Goal: Task Accomplishment & Management: Manage account settings

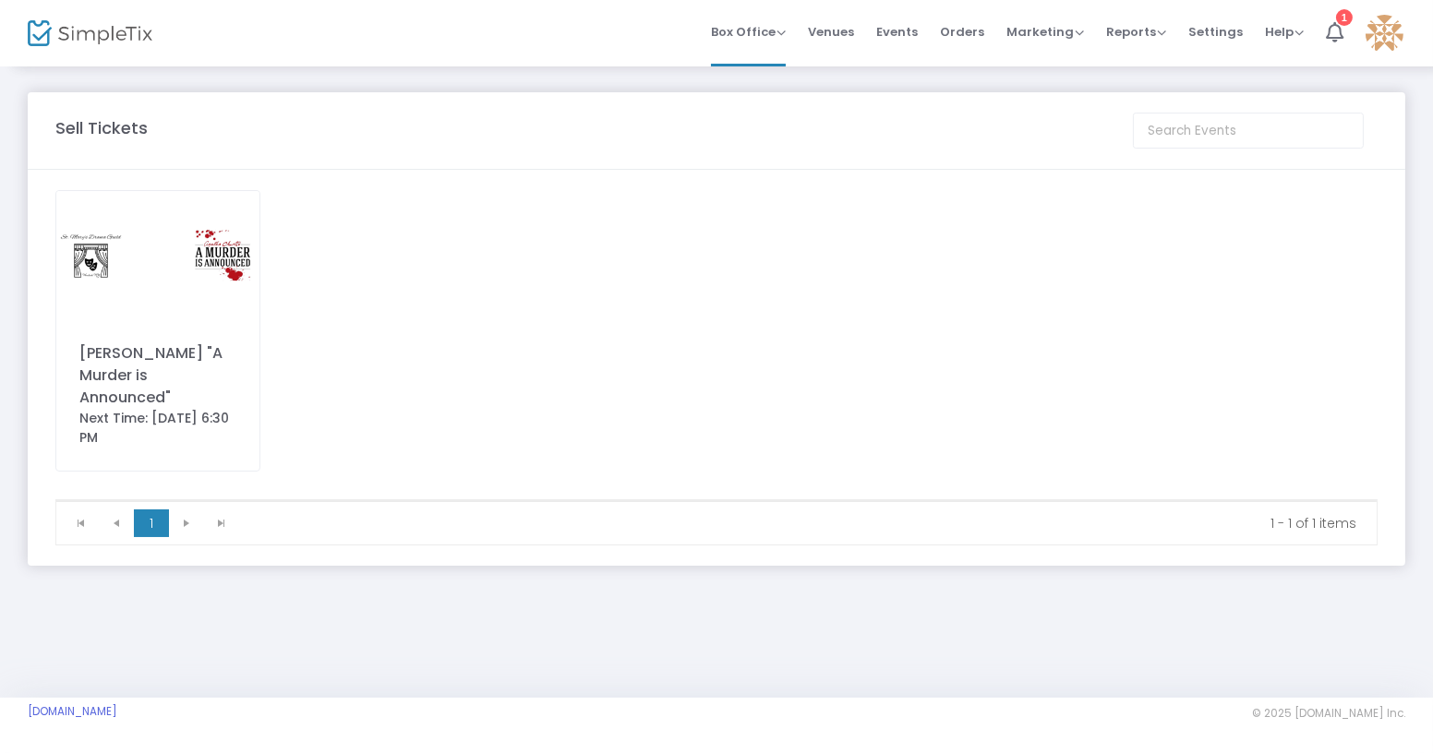
click at [129, 385] on div "[PERSON_NAME] "A Murder is Announced"" at bounding box center [157, 375] width 157 height 66
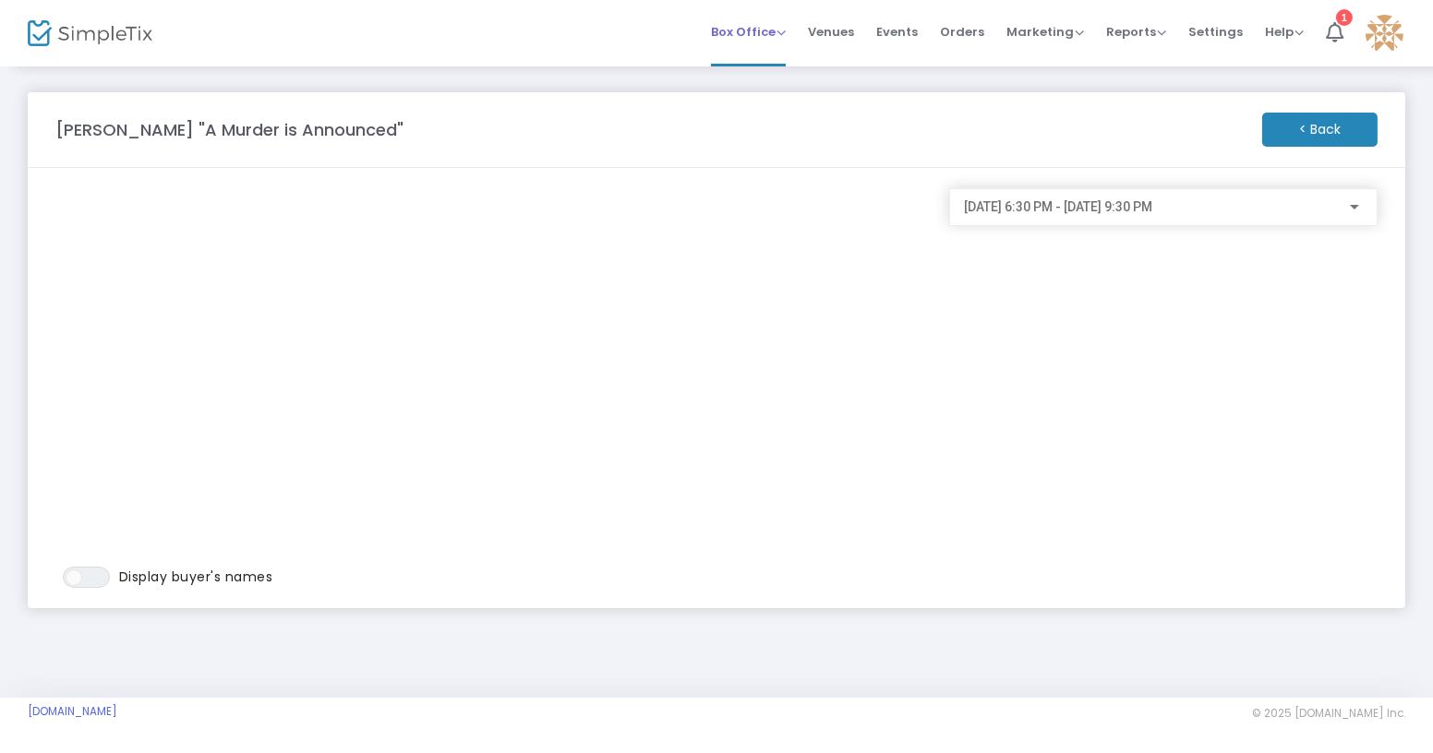
click at [786, 33] on span "Box Office" at bounding box center [748, 32] width 75 height 18
click at [840, 23] on span "Venues" at bounding box center [831, 31] width 46 height 47
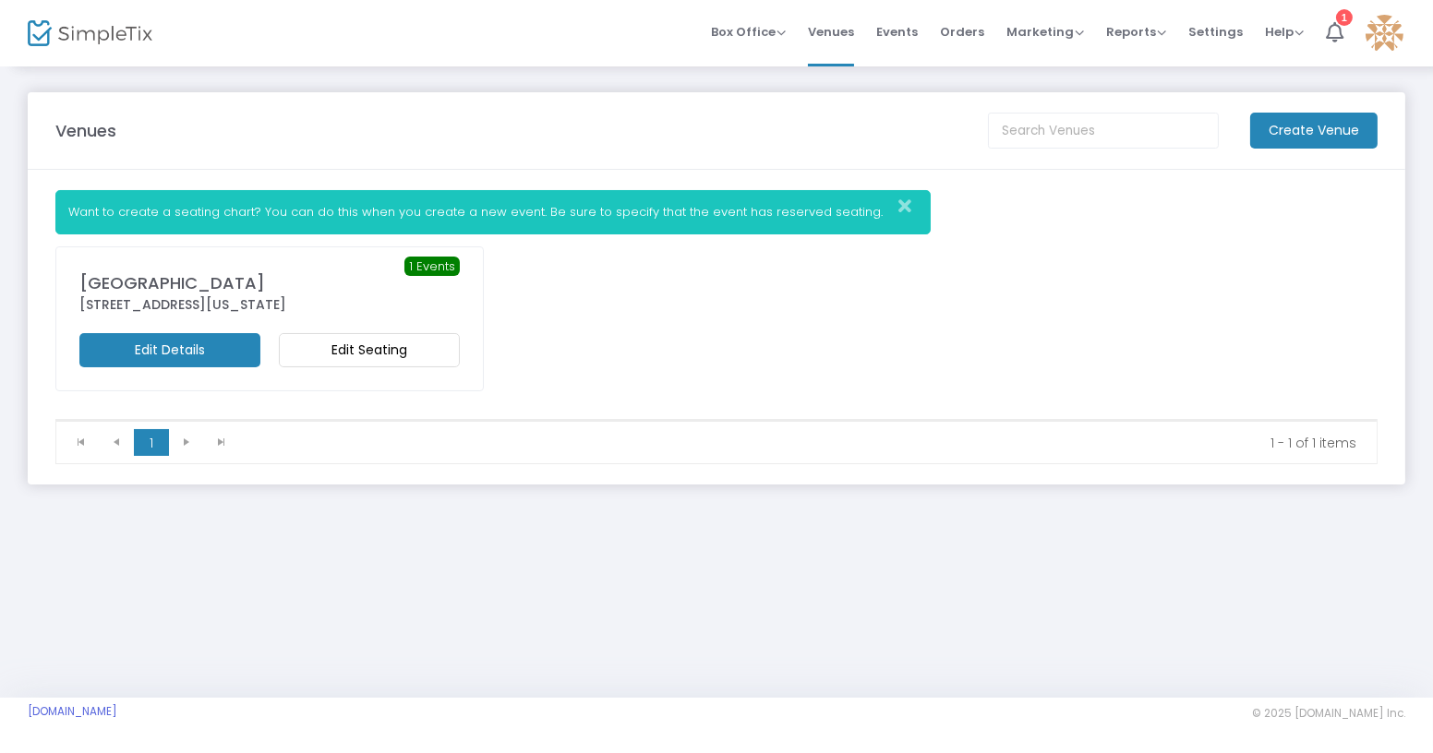
click at [381, 330] on div "1 Events [GEOGRAPHIC_DATA] [STREET_ADDRESS][US_STATE] Edit Details Edit Seating" at bounding box center [269, 318] width 380 height 97
click at [375, 346] on m-button "Edit Seating" at bounding box center [369, 350] width 181 height 34
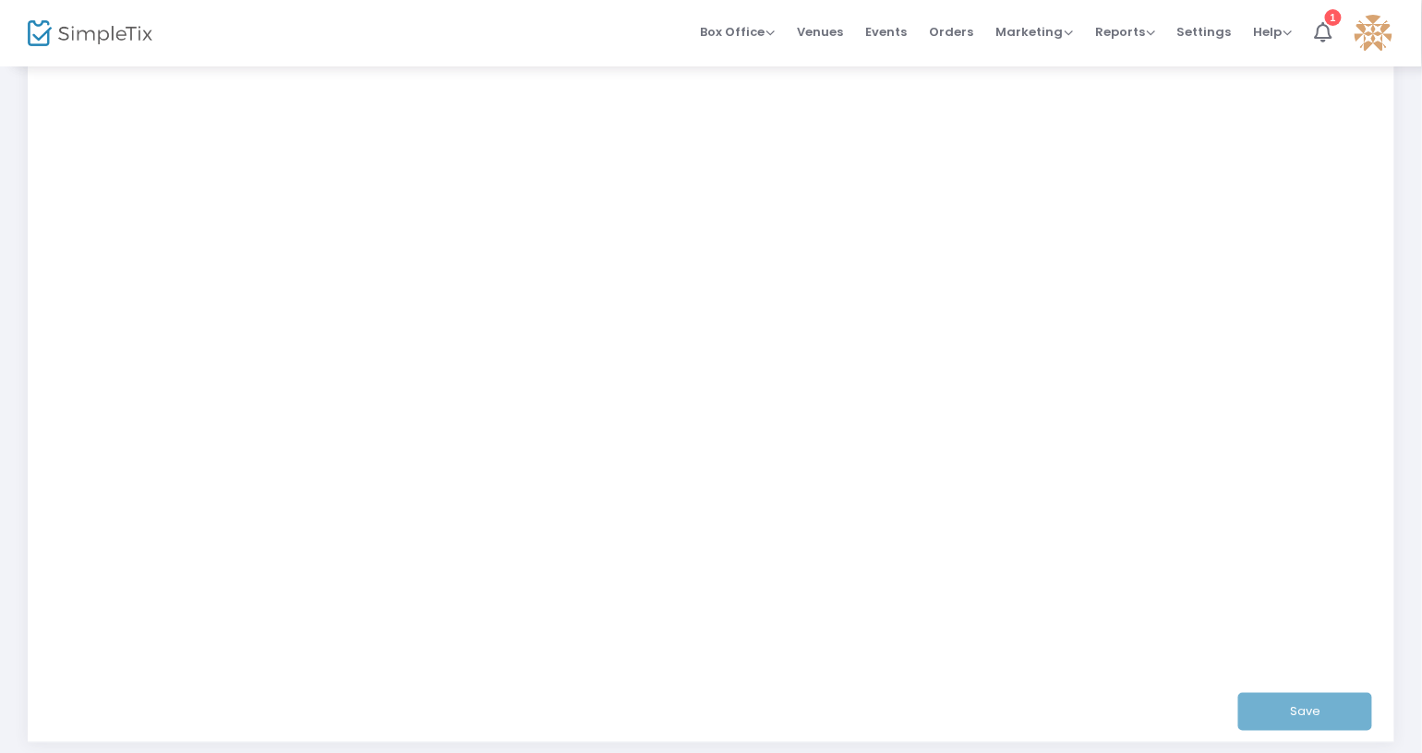
scroll to position [335, 0]
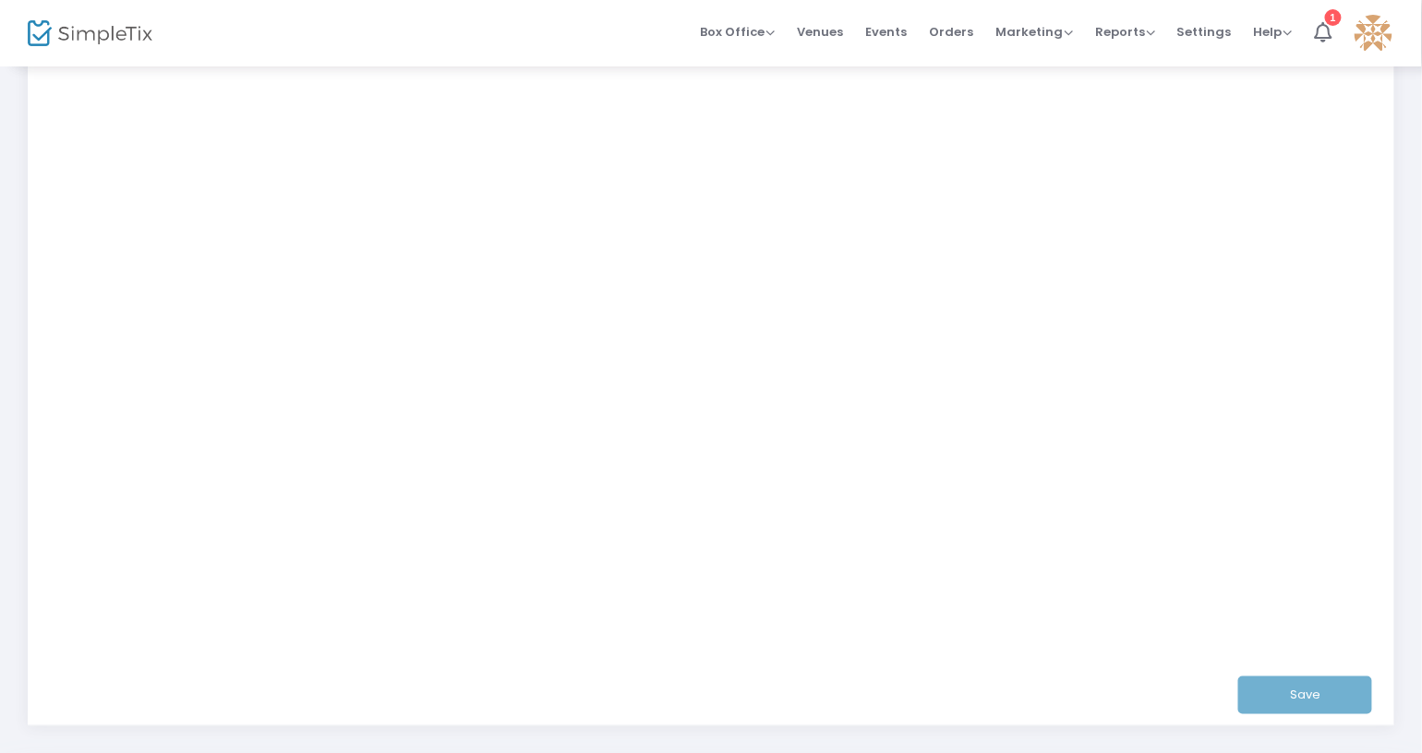
click at [1323, 686] on div "Save" at bounding box center [711, 695] width 1314 height 60
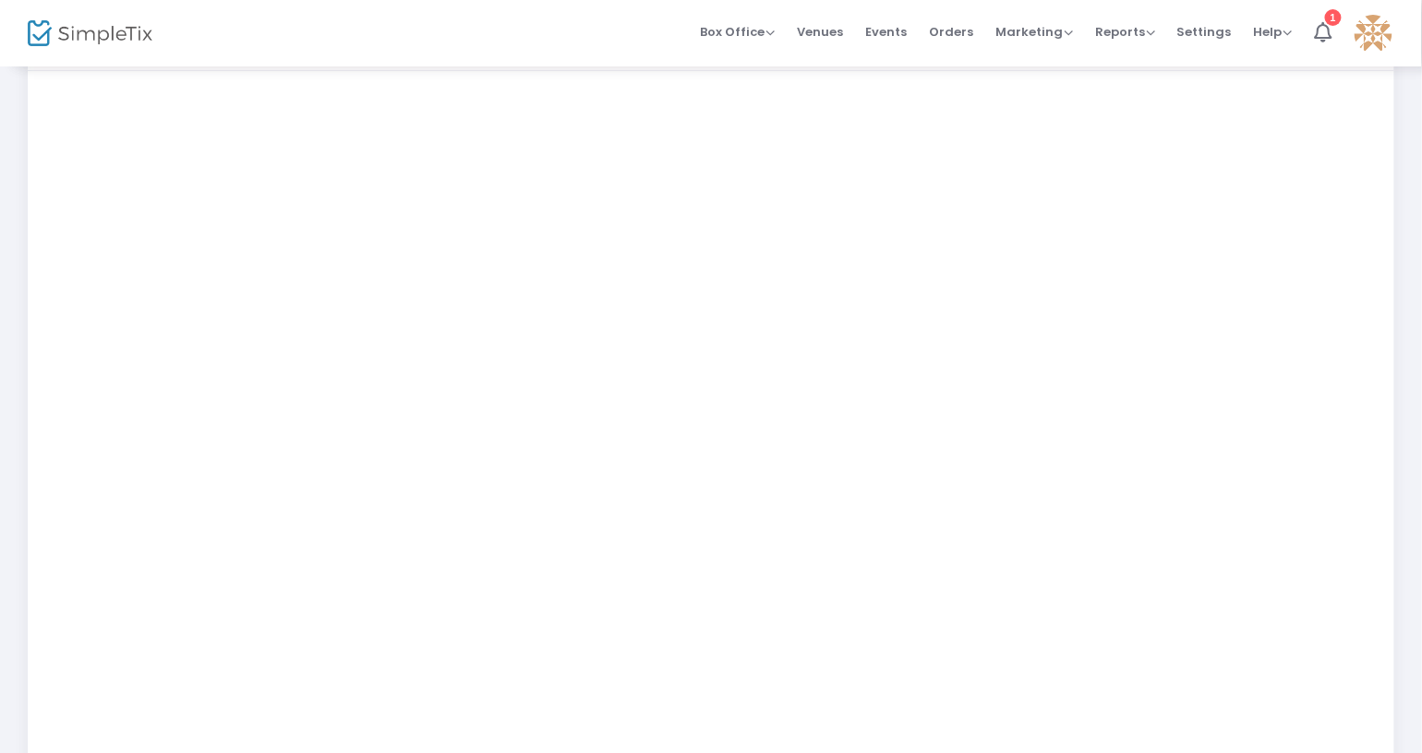
scroll to position [415, 0]
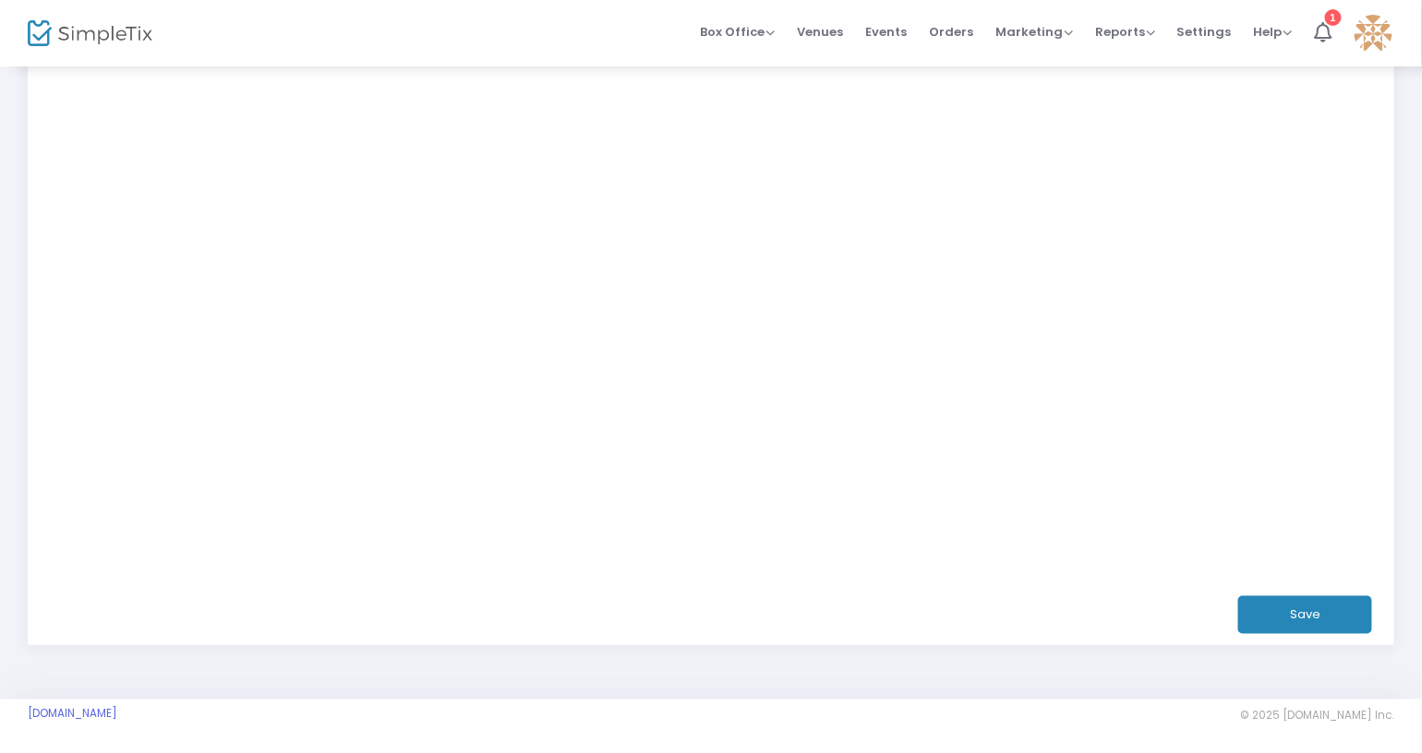
click at [1323, 608] on button "Save" at bounding box center [1305, 615] width 134 height 38
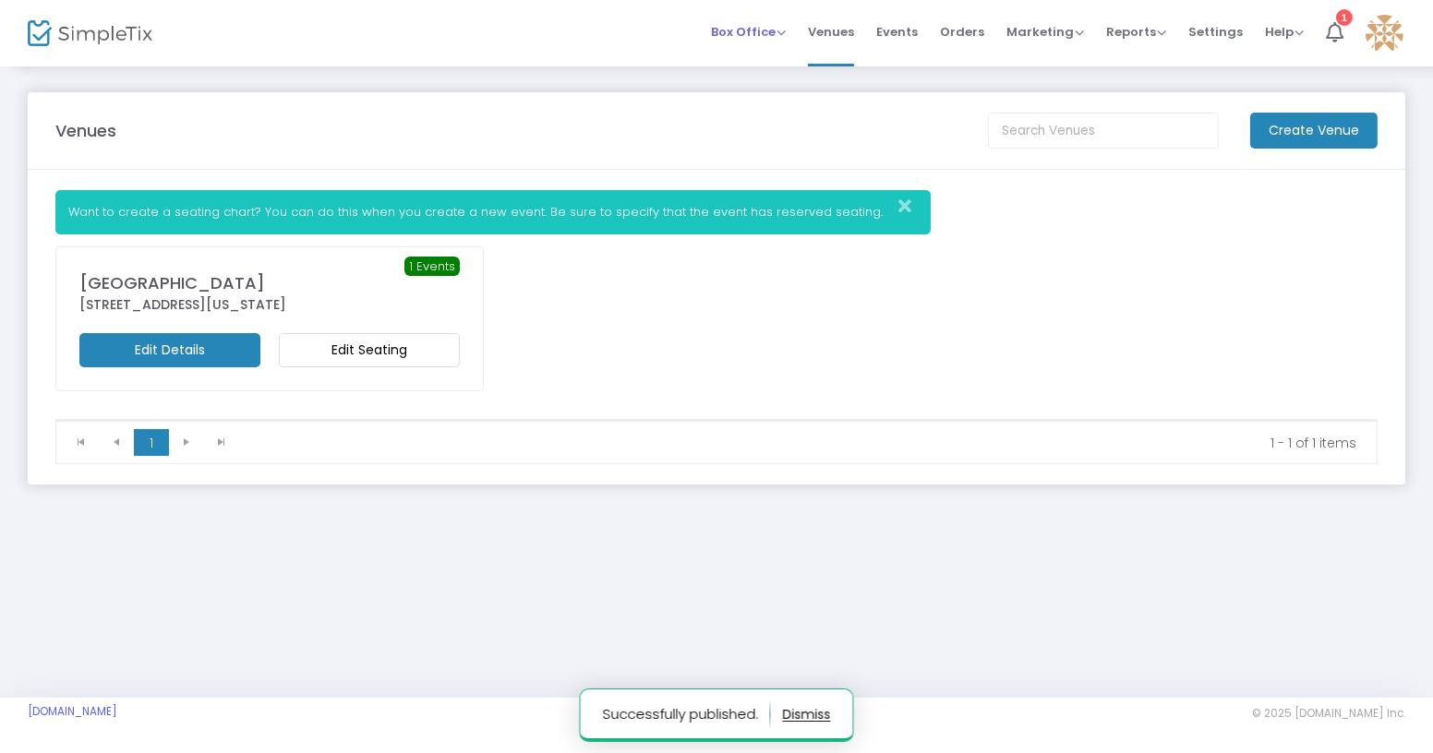
click at [757, 35] on span "Box Office" at bounding box center [748, 32] width 75 height 18
click at [762, 60] on li "Sell Tickets" at bounding box center [777, 62] width 132 height 36
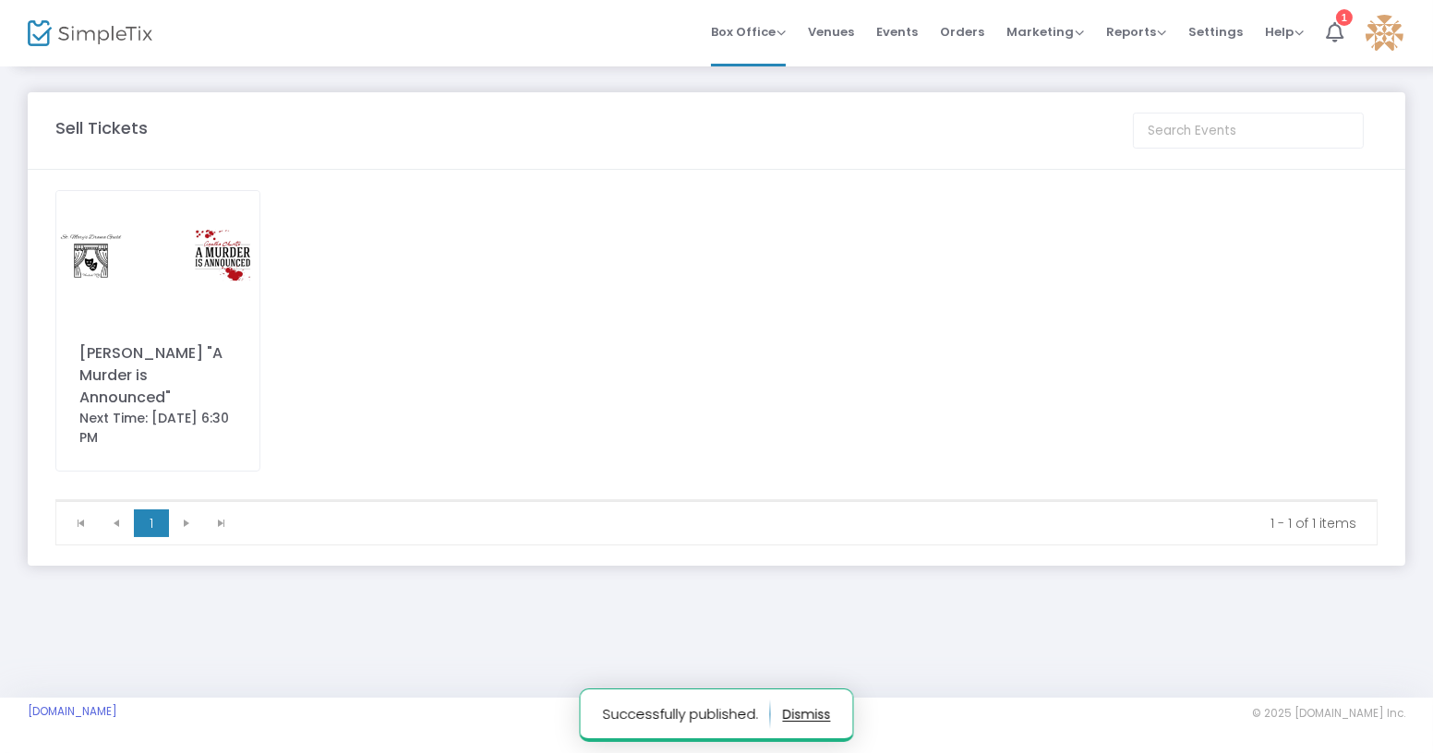
click at [183, 259] on img at bounding box center [157, 255] width 203 height 128
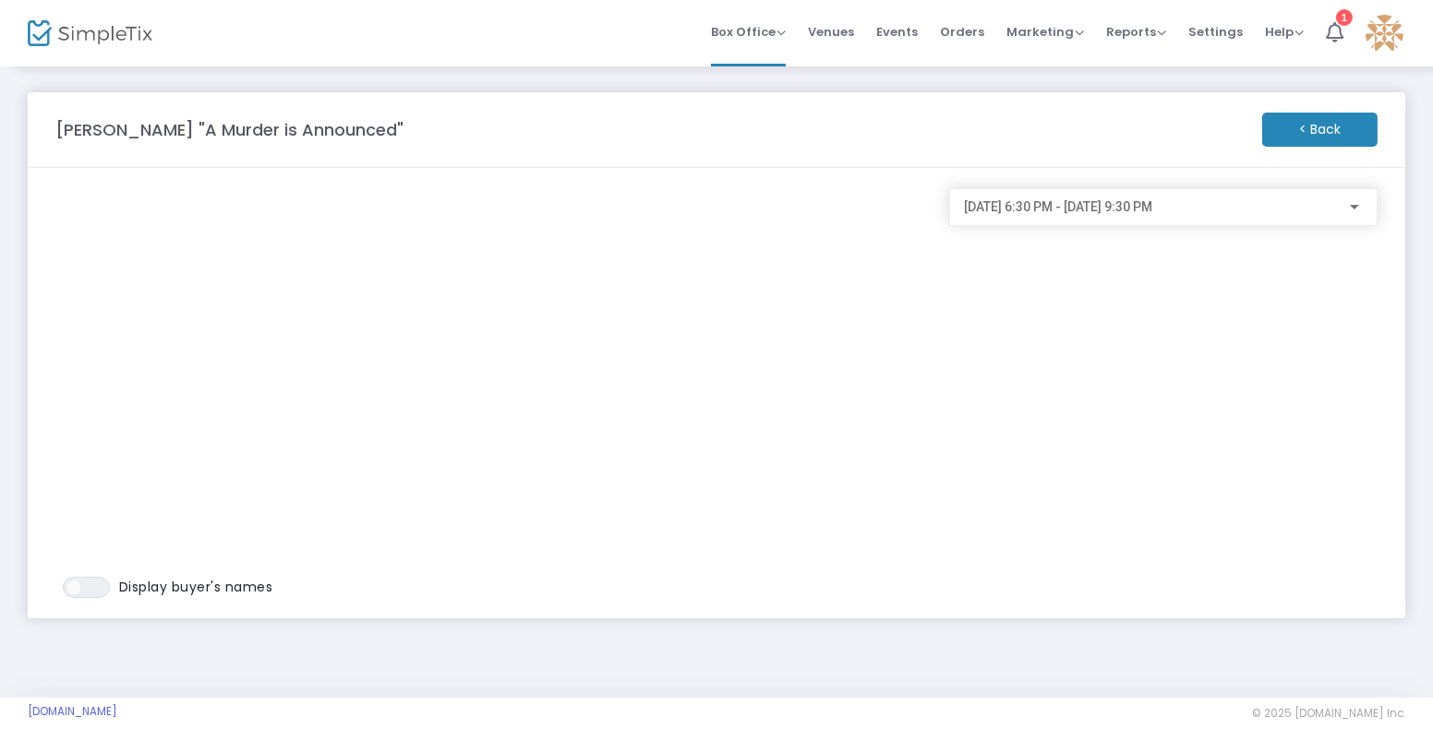
click at [1125, 201] on span "[DATE] 6:30 PM - [DATE] 9:30 PM" at bounding box center [1058, 206] width 188 height 15
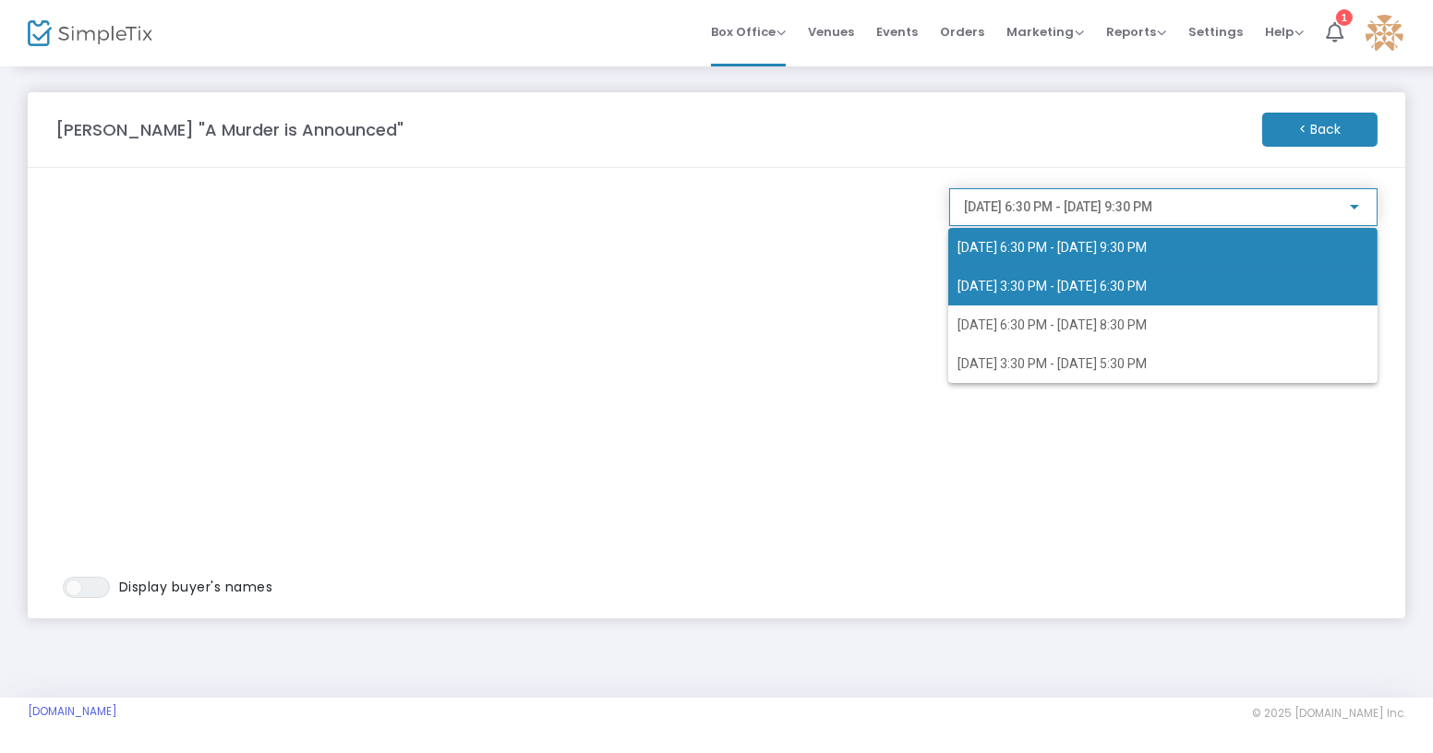
click at [1048, 293] on span "[DATE] 3:30 PM - [DATE] 6:30 PM" at bounding box center [1051, 286] width 189 height 15
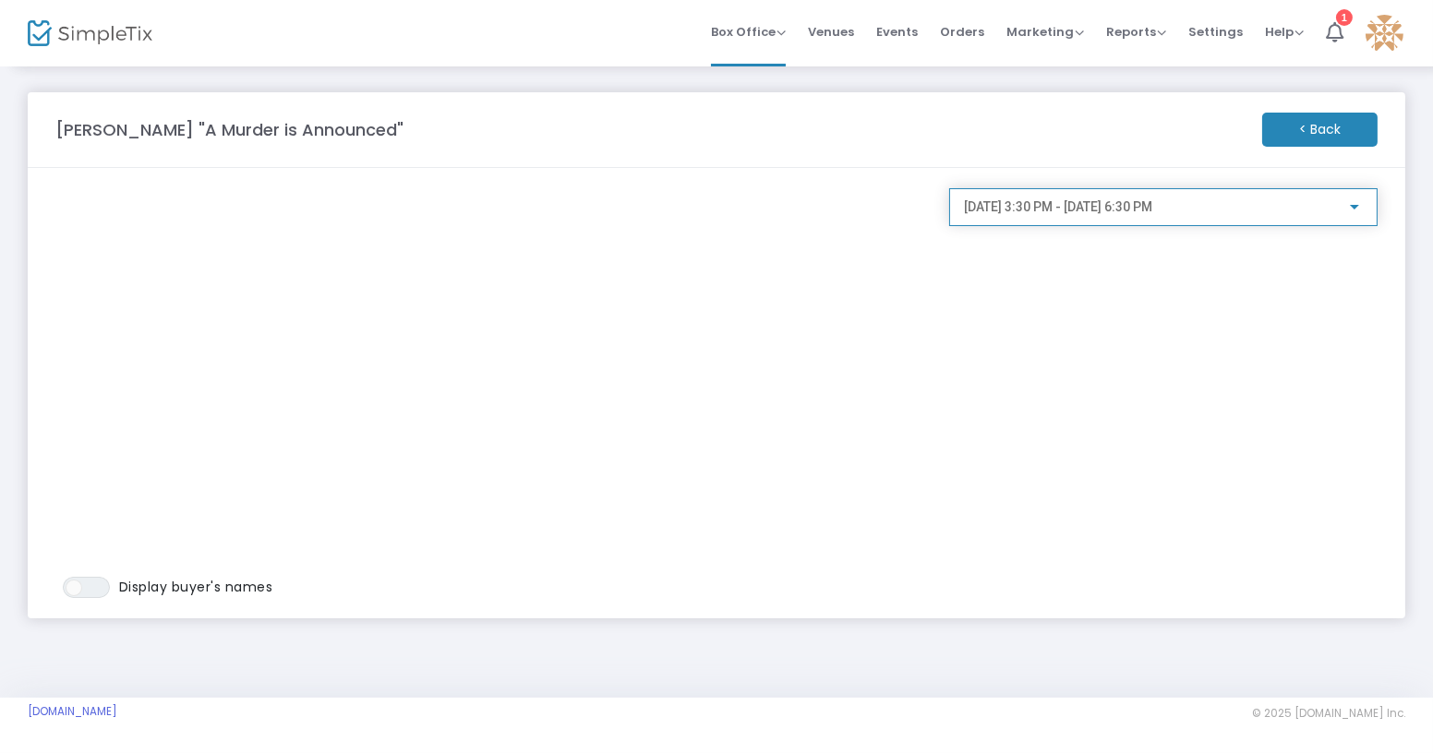
click at [1128, 208] on span "[DATE] 3:30 PM - [DATE] 6:30 PM" at bounding box center [1058, 206] width 188 height 15
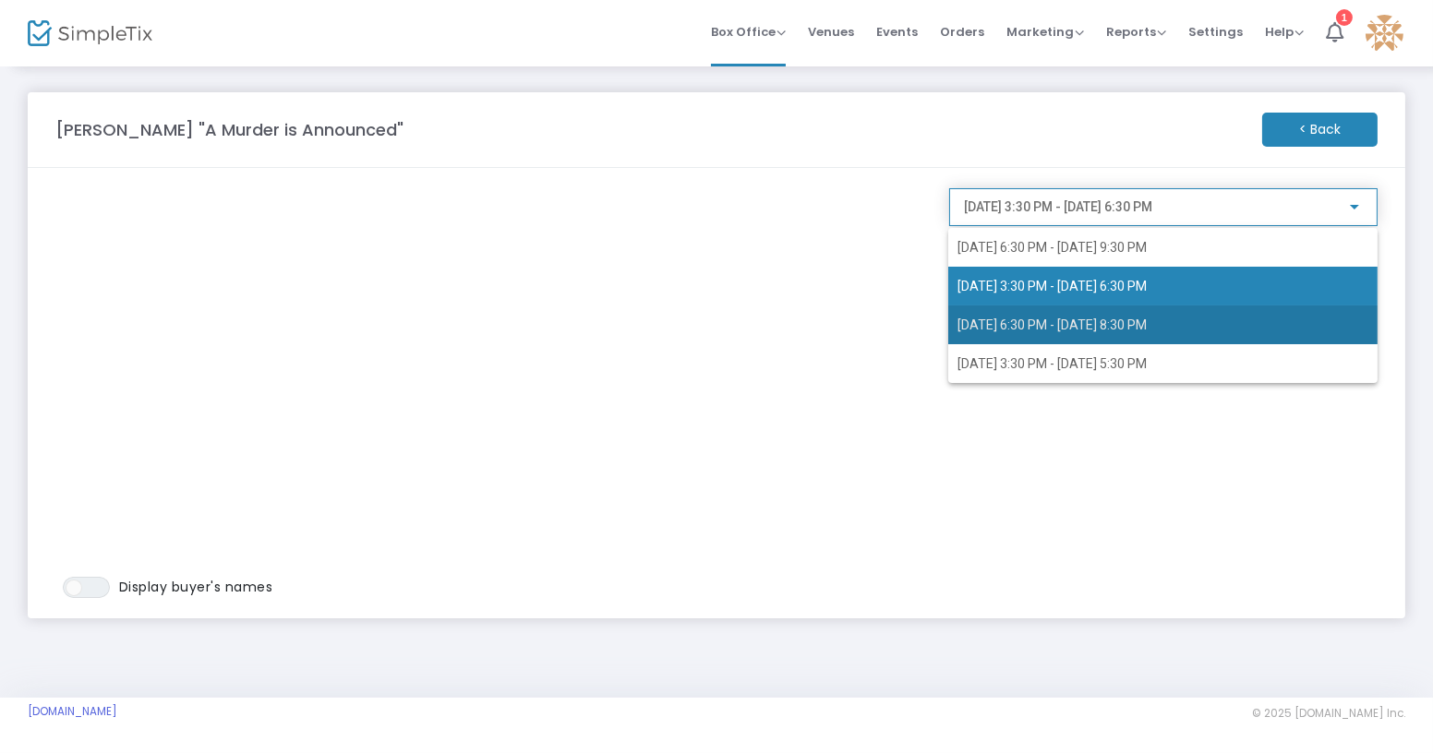
click at [1048, 313] on span "[DATE] 6:30 PM - [DATE] 8:30 PM" at bounding box center [1162, 325] width 411 height 39
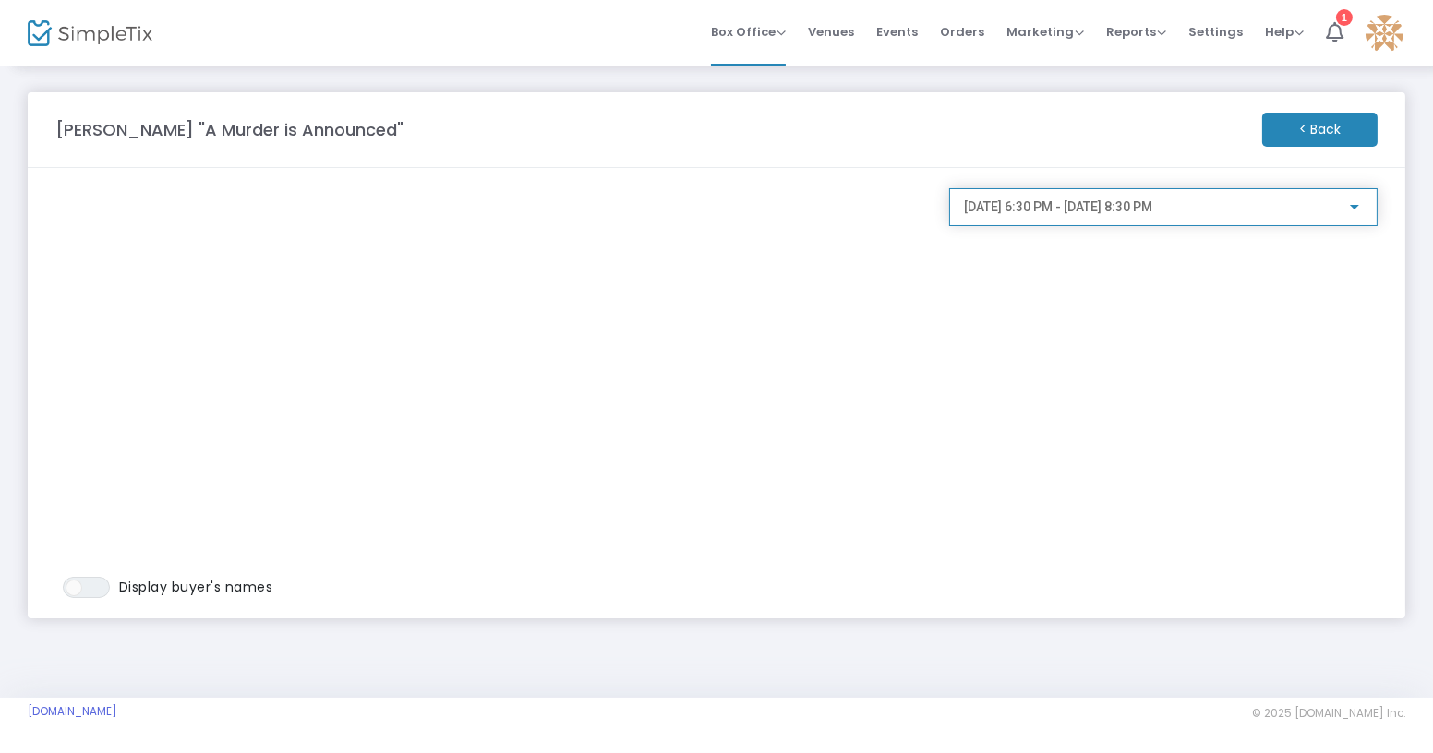
click at [1152, 201] on span "[DATE] 6:30 PM - [DATE] 8:30 PM" at bounding box center [1058, 206] width 188 height 15
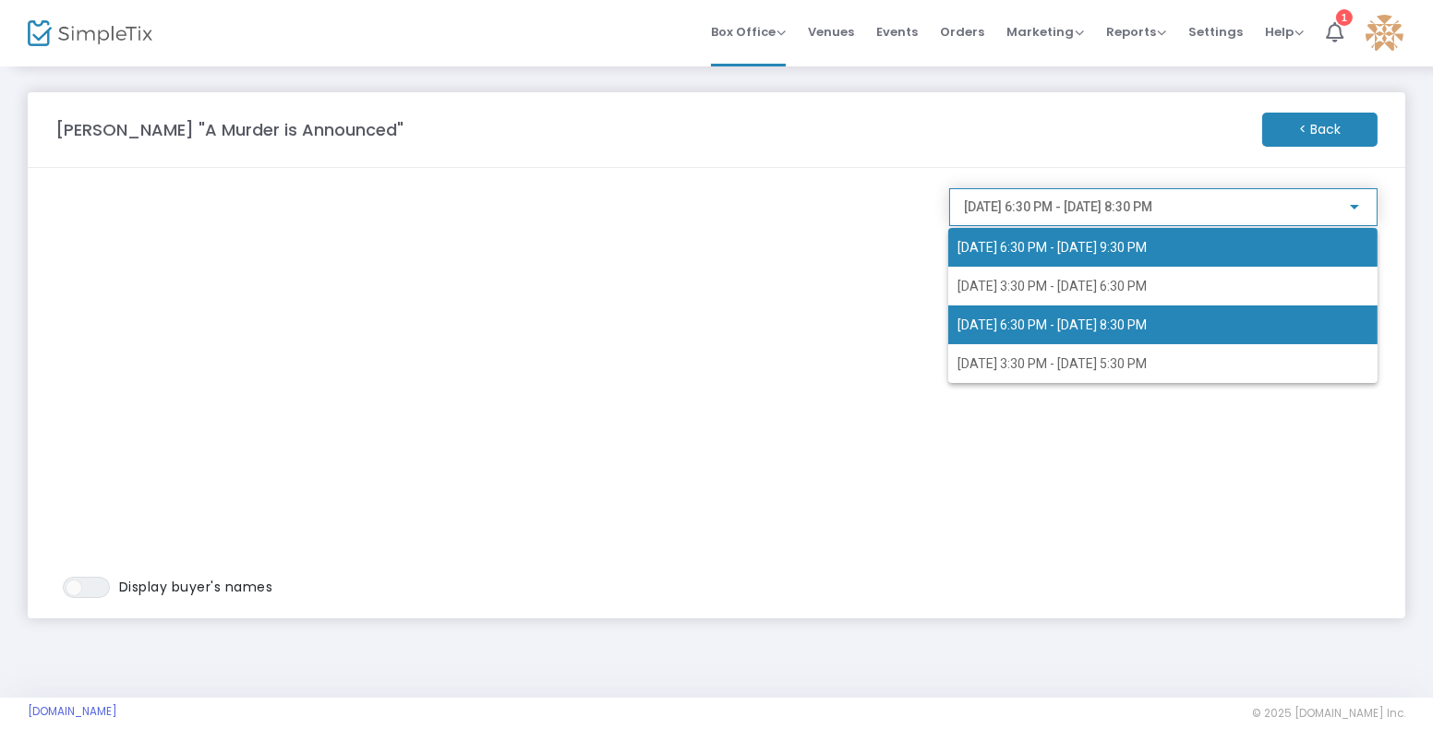
click at [1074, 247] on span "[DATE] 6:30 PM - [DATE] 9:30 PM" at bounding box center [1051, 247] width 189 height 15
